Goal: Information Seeking & Learning: Find specific fact

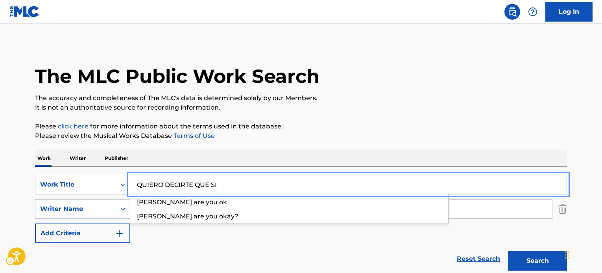
click at [92, 175] on div "SearchWithCriteriaeeefbc79-204d-43ab-9dfb-13856ca5fe7c Work Title QUIERO DECIRT…" at bounding box center [301, 185] width 532 height 20
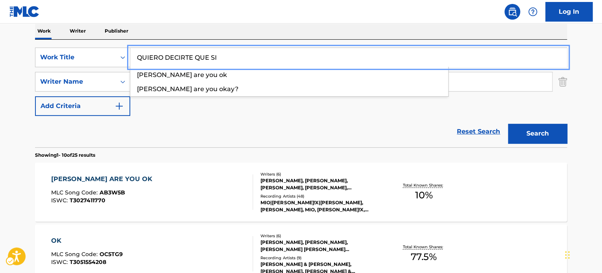
scroll to position [127, 0]
type input "QUIERO DECIRTE QUE SI"
click at [187, 133] on div "Reset Search | Submit Search" at bounding box center [301, 131] width 532 height 31
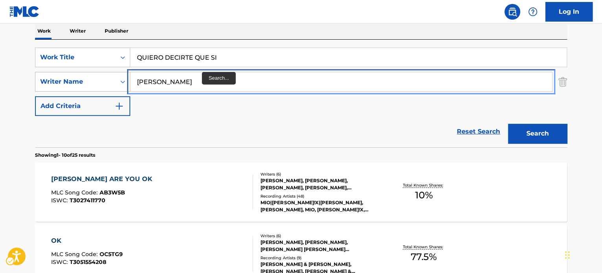
paste input "[PERSON_NAME]"
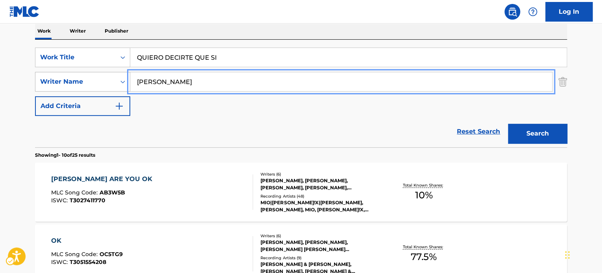
drag, startPoint x: 113, startPoint y: 85, endPoint x: 80, endPoint y: 84, distance: 33.0
click at [80, 84] on div "SearchWithCriteria3be1a613-7d22-4787-94ac-b5c717ffc693 Writer Name [PERSON_NAME]" at bounding box center [301, 82] width 532 height 20
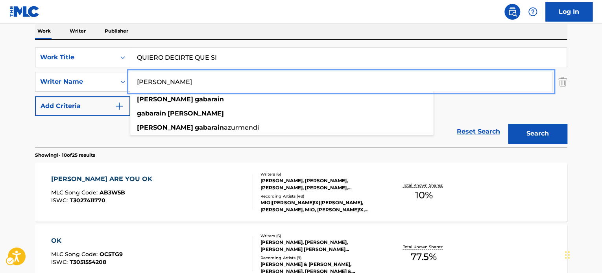
type input "[PERSON_NAME]"
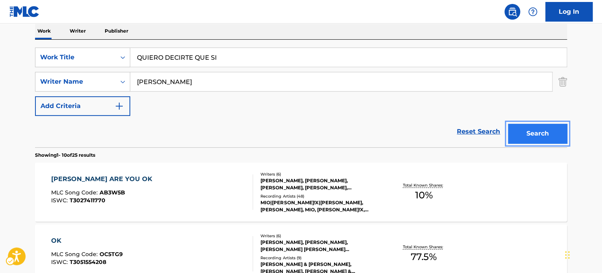
click at [533, 140] on button "Search" at bounding box center [537, 134] width 59 height 20
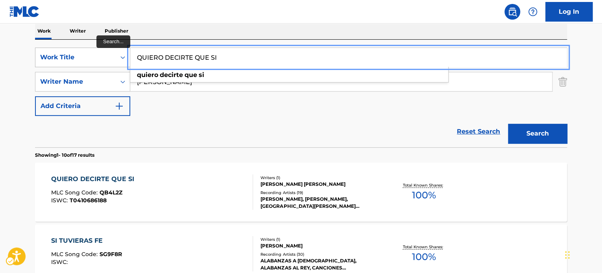
paste input "OUJOUGIWANO IMIO SHIRE"
drag, startPoint x: 228, startPoint y: 59, endPoint x: 86, endPoint y: 69, distance: 141.9
click at [79, 68] on div "SearchWithCriteriaeeefbc79-204d-43ab-9dfb-13856ca5fe7c Work Title OUJOUGIWANO I…" at bounding box center [301, 82] width 532 height 68
type input "OUJOUGIWANO IMIO SHIRE"
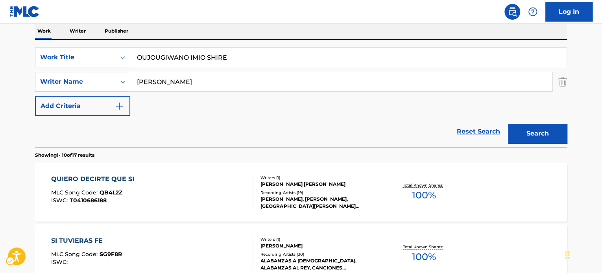
click at [196, 129] on div "Reset Search | Submit Search" at bounding box center [301, 131] width 532 height 31
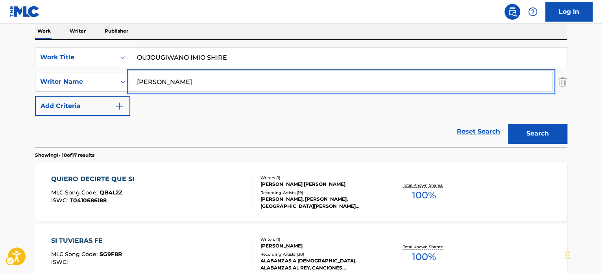
paste input "[PERSON_NAME] PKA TOOBOE"
click at [42, 88] on div "SearchWithCriteria3be1a613-7d22-4787-94ac-b5c717ffc693 Writer Name [PERSON_NAME…" at bounding box center [301, 82] width 532 height 20
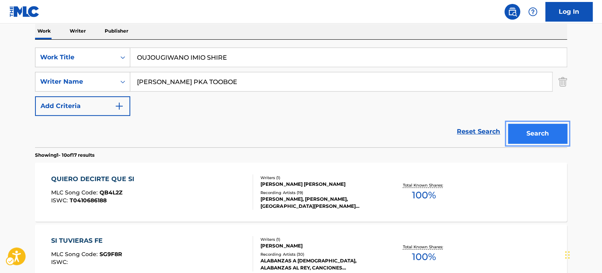
click at [561, 141] on button "Search" at bounding box center [537, 134] width 59 height 20
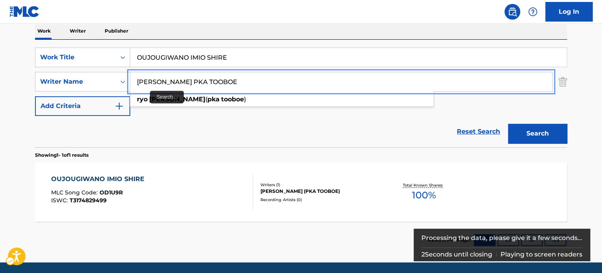
click at [195, 80] on input "[PERSON_NAME] PKA TOOBOE" at bounding box center [341, 81] width 422 height 19
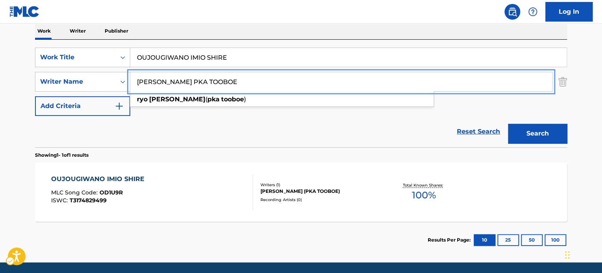
drag, startPoint x: 203, startPoint y: 84, endPoint x: 65, endPoint y: 106, distance: 139.0
click at [65, 106] on div "SearchWithCriteriaeeefbc79-204d-43ab-9dfb-13856ca5fe7c Work Title OUJOUGIWANO I…" at bounding box center [301, 82] width 532 height 68
type input "TOOBOE"
click at [35, 96] on button "Add Criteria" at bounding box center [82, 106] width 95 height 20
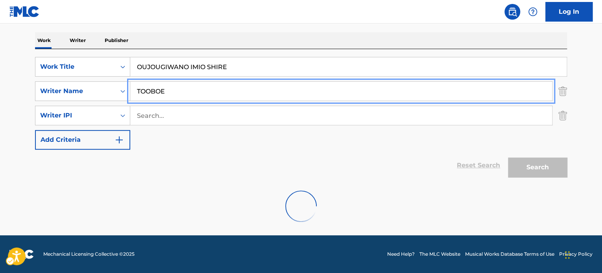
scroll to position [118, 0]
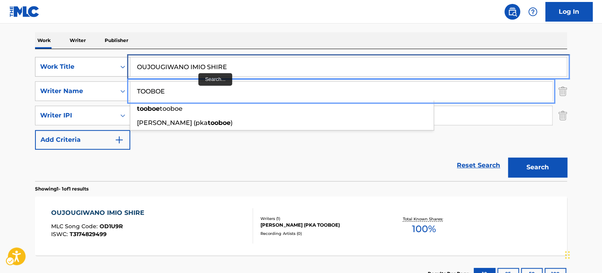
paste input "HOSHI NO HIKARI MONAKU"
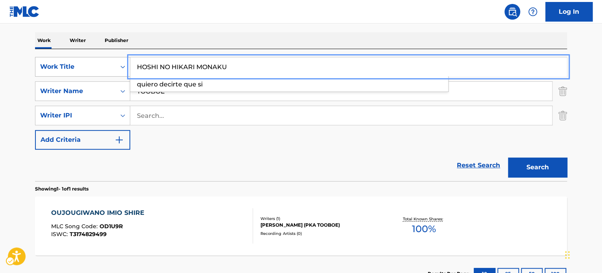
drag, startPoint x: 236, startPoint y: 65, endPoint x: 57, endPoint y: 72, distance: 179.1
click at [57, 72] on div "SearchWithCriteriaeeefbc79-204d-43ab-9dfb-13856ca5fe7c Work Title HOSHI NO HIKA…" at bounding box center [301, 67] width 532 height 20
type input "HOSHI NO HIKARI MONAKU"
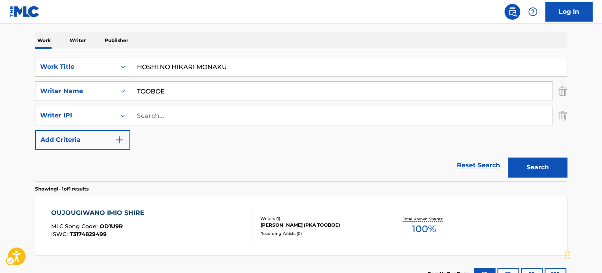
click at [200, 163] on div "Reset Search | Submit Search" at bounding box center [301, 165] width 532 height 31
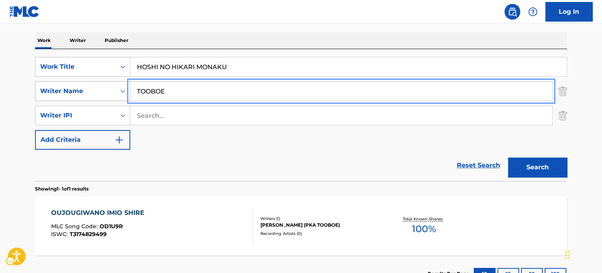
paste input "[PERSON_NAME]"
drag, startPoint x: 166, startPoint y: 91, endPoint x: 295, endPoint y: 137, distance: 136.6
click at [93, 95] on div "SearchWithCriteria3be1a613-7d22-4787-94ac-b5c717ffc693 Writer Name [PERSON_NAME]" at bounding box center [301, 91] width 532 height 20
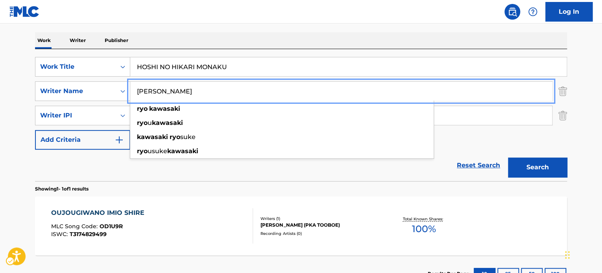
type input "[PERSON_NAME]"
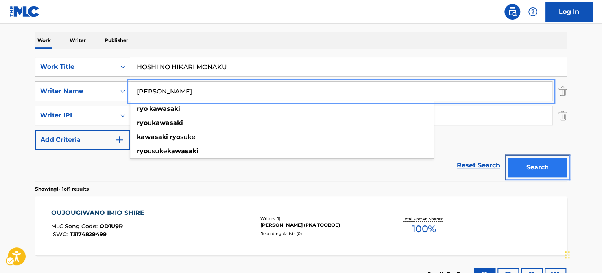
click at [521, 174] on button "Search" at bounding box center [537, 168] width 59 height 20
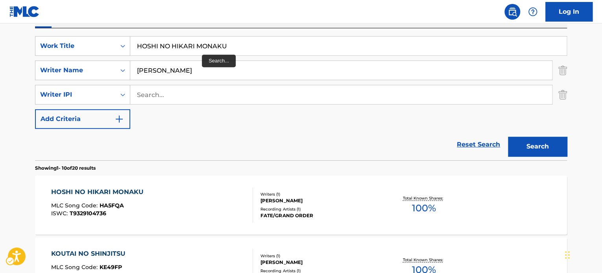
scroll to position [127, 0]
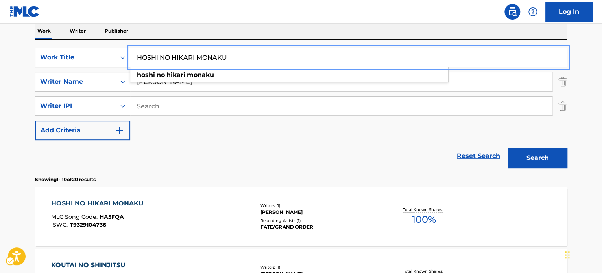
paste input "IGHER GROUND"
drag, startPoint x: 53, startPoint y: 63, endPoint x: 36, endPoint y: 64, distance: 17.4
type input "HIGHER GROUND"
drag, startPoint x: 183, startPoint y: 162, endPoint x: 211, endPoint y: 164, distance: 28.1
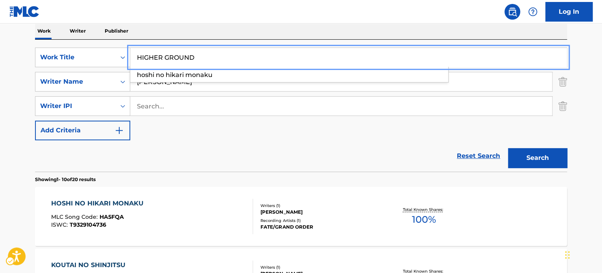
click at [184, 161] on div "Reset Search | Submit Search" at bounding box center [301, 155] width 532 height 31
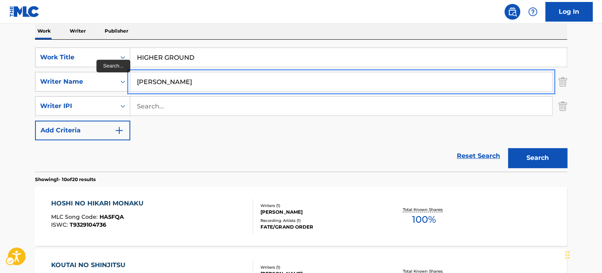
paste input "ASKA"
drag, startPoint x: 203, startPoint y: 80, endPoint x: 90, endPoint y: 94, distance: 114.6
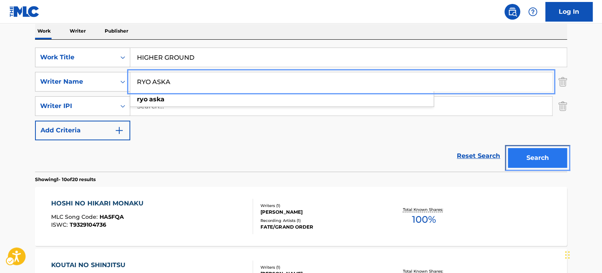
click at [542, 160] on button "Search" at bounding box center [537, 158] width 59 height 20
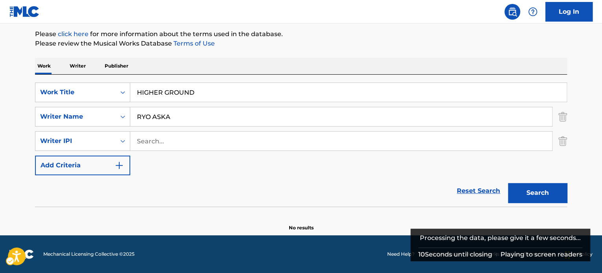
scroll to position [92, 0]
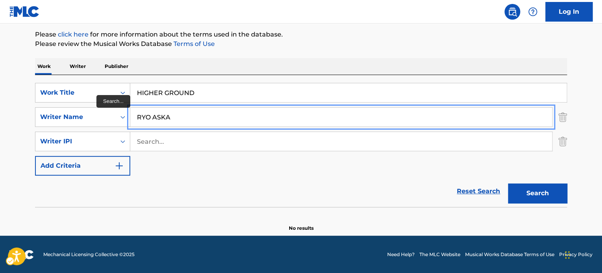
click at [175, 123] on input "RYO ASKA" at bounding box center [341, 117] width 422 height 19
click at [35, 156] on button "Add Criteria" at bounding box center [82, 166] width 95 height 20
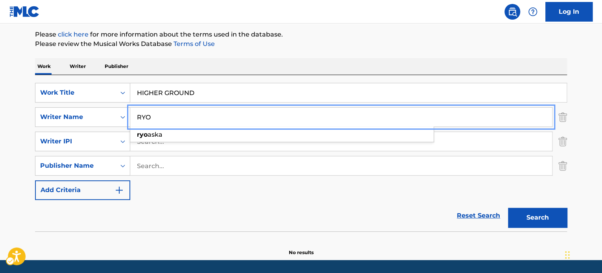
type input "RYO"
click at [35, 181] on button "Add Criteria" at bounding box center [82, 191] width 95 height 20
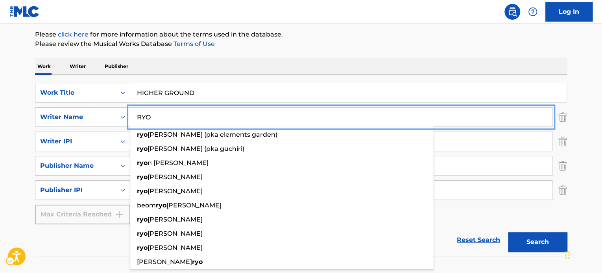
click at [8, 173] on main "The MLC Public Work Search The accuracy and completeness of The MLC's data is d…" at bounding box center [301, 108] width 602 height 353
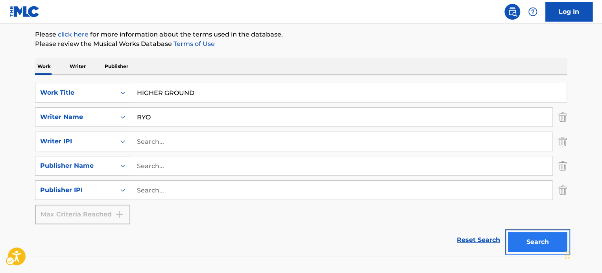
click at [542, 240] on button "Search" at bounding box center [537, 242] width 59 height 20
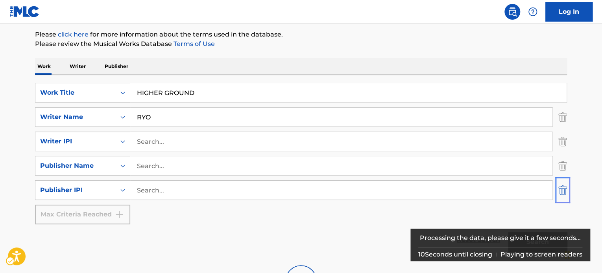
click at [562, 190] on img "| Submit" at bounding box center [562, 191] width 9 height 20
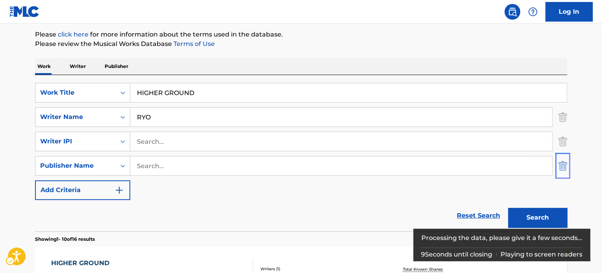
click at [563, 169] on img "Search Form" at bounding box center [562, 166] width 9 height 20
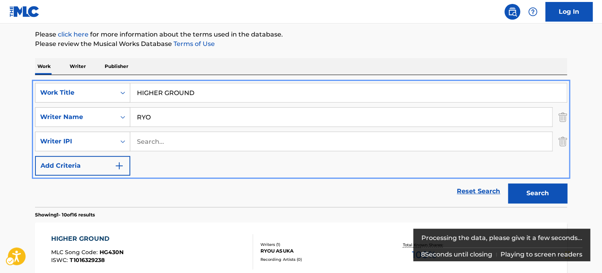
click at [562, 141] on img "Search Form" at bounding box center [562, 142] width 9 height 20
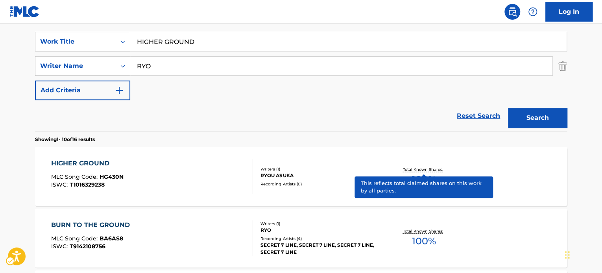
scroll to position [131, 0]
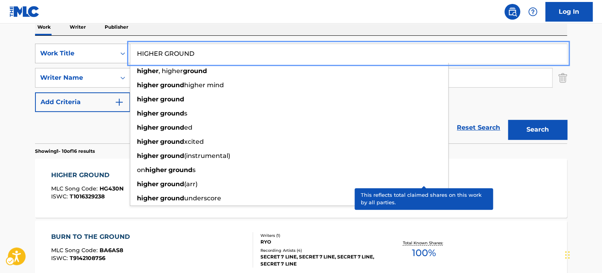
paste input "TAIYOU TO HOKORI NONAKADE"
drag, startPoint x: 207, startPoint y: 52, endPoint x: 92, endPoint y: 61, distance: 114.8
click at [92, 61] on div "SearchWithCriteriaeeefbc79-204d-43ab-9dfb-13856ca5fe7c Work Title TAIYOU TO HOK…" at bounding box center [301, 54] width 532 height 20
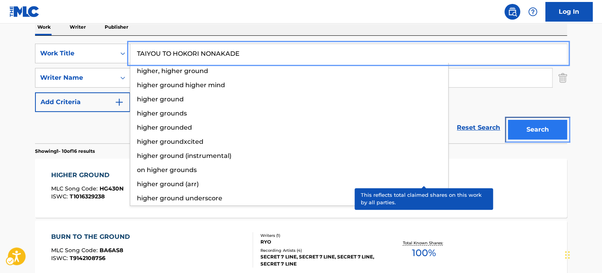
click at [551, 135] on button "Search" at bounding box center [537, 130] width 59 height 20
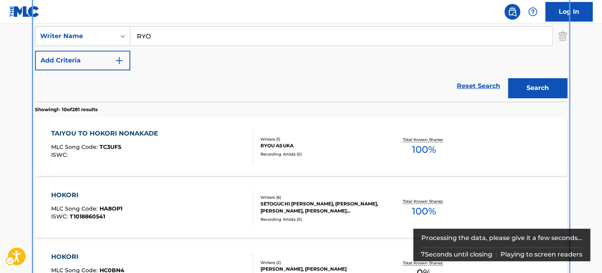
scroll to position [92, 0]
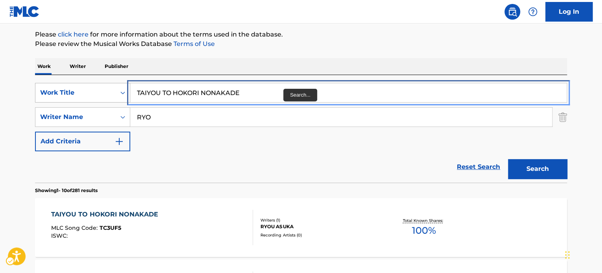
paste input "[PERSON_NAME]"
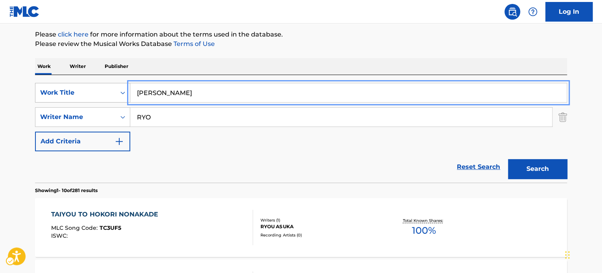
drag, startPoint x: 289, startPoint y: 88, endPoint x: 53, endPoint y: 101, distance: 236.7
click at [50, 100] on div "SearchWithCriteriaeeefbc79-204d-43ab-9dfb-13856ca5fe7c Work Title [PERSON_NAME]" at bounding box center [301, 93] width 532 height 20
type input "[PERSON_NAME]"
click at [283, 170] on div "Reset Search | Submit Search" at bounding box center [301, 166] width 532 height 31
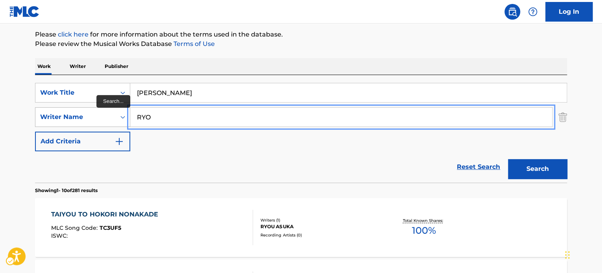
paste input "SATOMI"
drag, startPoint x: 225, startPoint y: 109, endPoint x: 121, endPoint y: 118, distance: 104.6
click at [121, 118] on div "SearchWithCriteria3be1a613-7d22-4787-94ac-b5c717ffc693 Writer Name [PERSON_NAME]" at bounding box center [301, 117] width 532 height 20
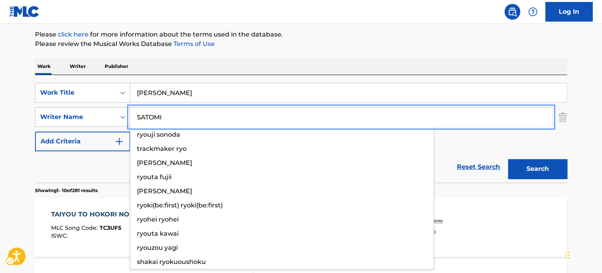
type input "SATOMI"
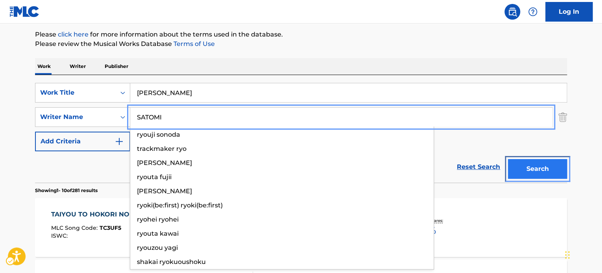
click at [557, 173] on button "Search" at bounding box center [537, 169] width 59 height 20
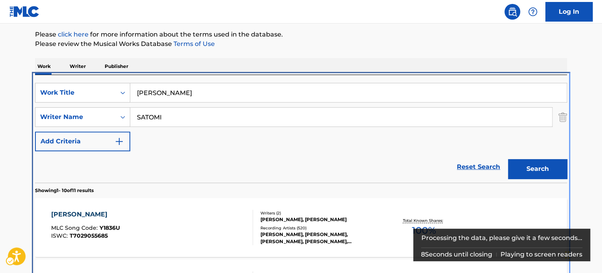
scroll to position [167, 0]
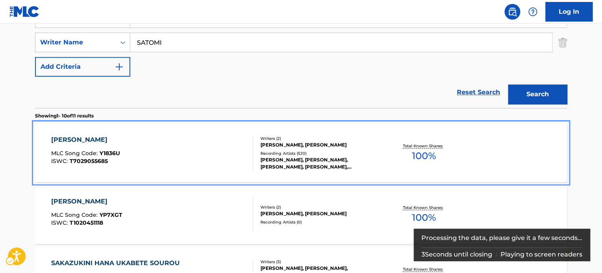
click at [365, 158] on div "[PERSON_NAME], [PERSON_NAME], [PERSON_NAME], [PERSON_NAME], [PERSON_NAME] , [PE…" at bounding box center [319, 164] width 119 height 14
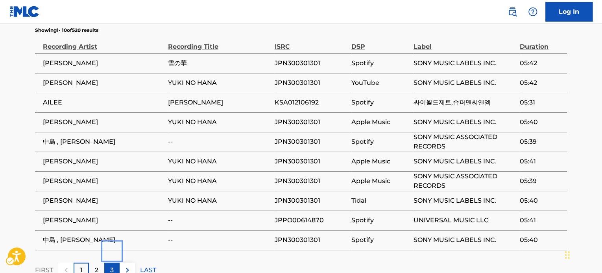
click at [111, 266] on p "3" at bounding box center [112, 270] width 4 height 9
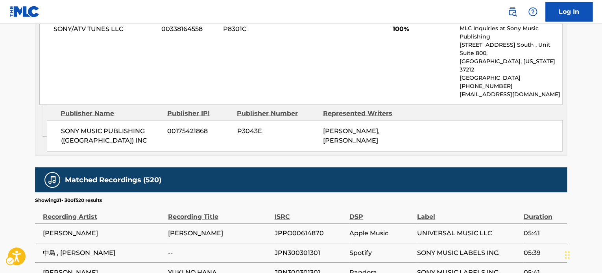
scroll to position [905, 0]
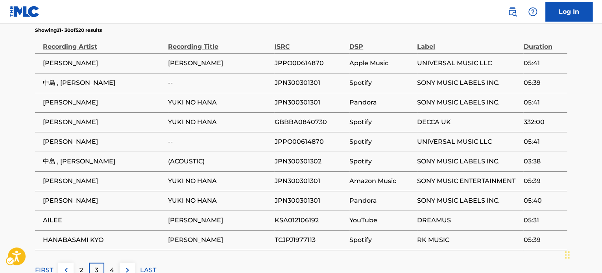
click at [143, 266] on p "LAST" at bounding box center [148, 270] width 16 height 9
